Goal: Consume media (video, audio)

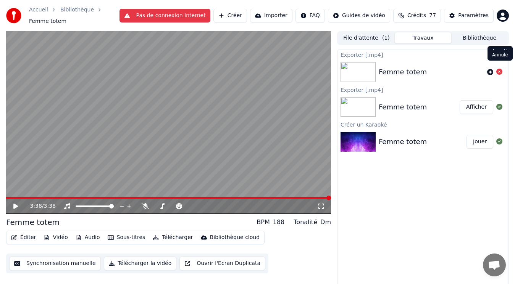
scroll to position [3, 0]
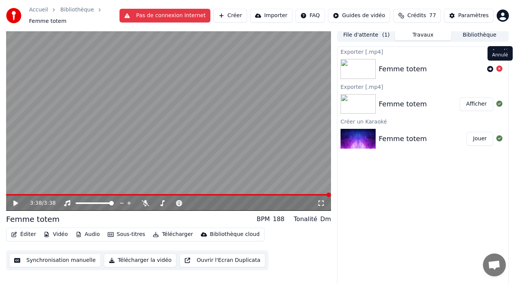
click at [409, 181] on div "Exporter [.mp4] Femme totem Exporter [.mp4] Femme totem Afficher Créer un Karao…" at bounding box center [423, 168] width 172 height 242
click at [16, 201] on icon at bounding box center [15, 203] width 5 height 5
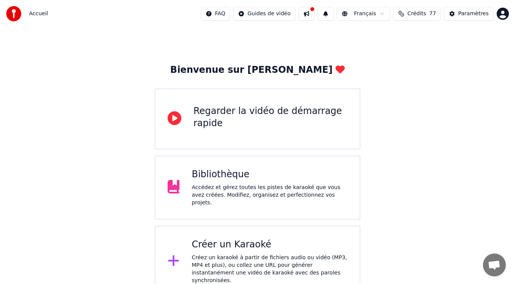
scroll to position [12, 0]
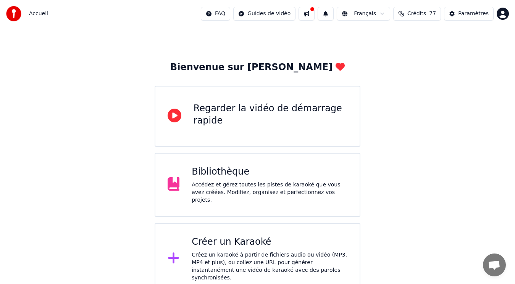
click at [221, 173] on div "Bibliothèque" at bounding box center [270, 172] width 156 height 12
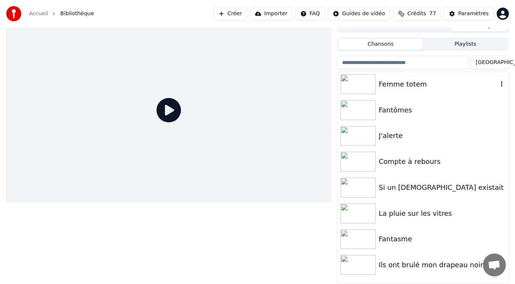
click at [413, 88] on div "Femme totem" at bounding box center [438, 84] width 119 height 11
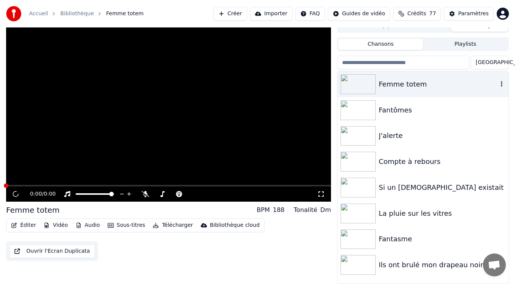
click at [413, 88] on div "Femme totem" at bounding box center [438, 84] width 119 height 11
